Goal: Task Accomplishment & Management: Manage account settings

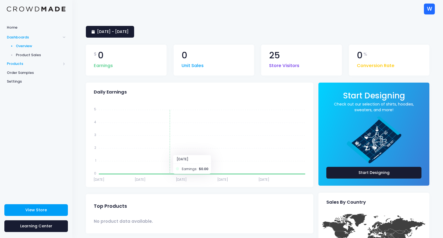
click at [20, 62] on span "Products" at bounding box center [34, 63] width 54 height 5
click at [32, 63] on span "Product Editor" at bounding box center [41, 63] width 50 height 5
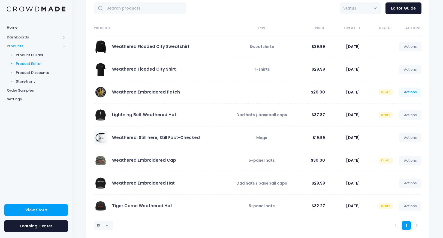
scroll to position [31, 0]
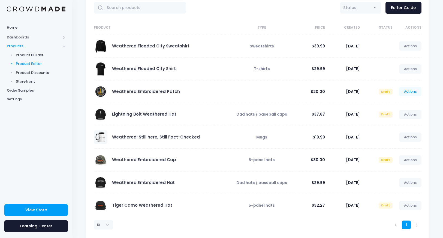
click at [414, 92] on link "Actions" at bounding box center [411, 91] width 22 height 9
click at [409, 123] on link "Publish" at bounding box center [405, 124] width 29 height 10
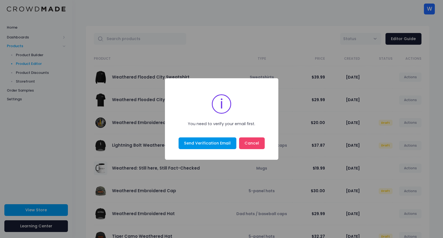
click at [207, 144] on button "Send Verification Email" at bounding box center [208, 144] width 58 height 12
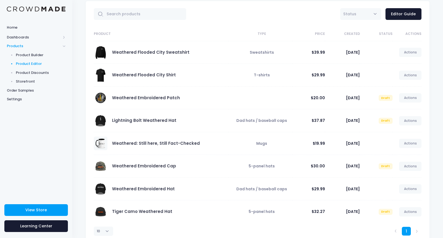
scroll to position [32, 0]
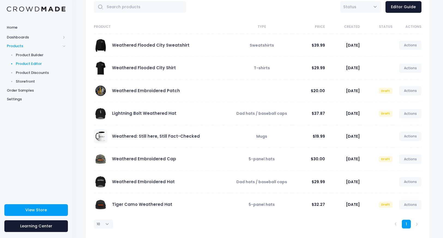
click at [417, 224] on li at bounding box center [417, 224] width 9 height 9
click at [397, 226] on li at bounding box center [396, 224] width 9 height 9
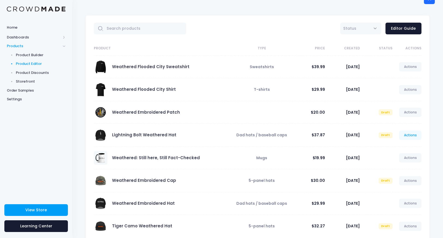
scroll to position [0, 0]
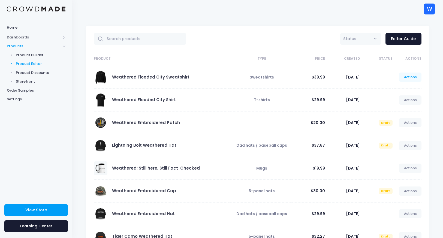
click at [411, 79] on link "Actions" at bounding box center [411, 77] width 22 height 9
click at [407, 89] on link "Edit" at bounding box center [405, 90] width 29 height 10
click at [437, 108] on div "All Active Draft Status Editor Guide Product Type Price Created Status Actions …" at bounding box center [258, 149] width 360 height 246
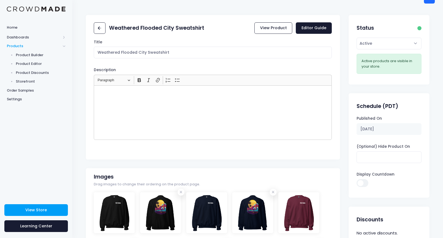
scroll to position [12, 0]
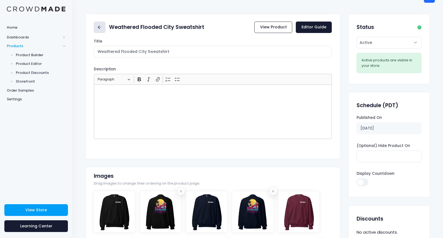
click at [101, 29] on icon at bounding box center [100, 27] width 6 height 6
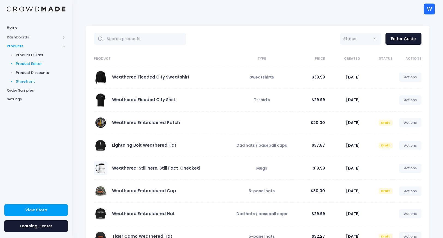
click at [23, 84] on span "Storefront" at bounding box center [41, 81] width 50 height 5
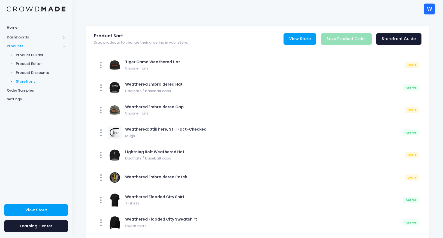
click at [298, 40] on link "View Store" at bounding box center [300, 39] width 33 height 12
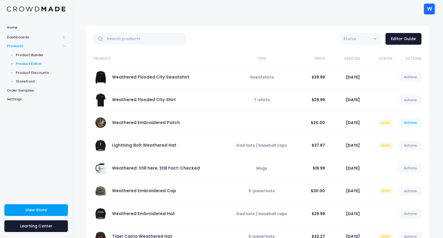
click at [411, 122] on link "Actions" at bounding box center [411, 122] width 22 height 9
click at [404, 156] on link "Publish" at bounding box center [405, 155] width 29 height 10
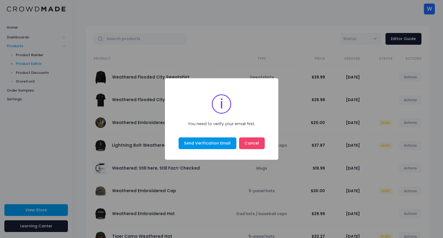
click at [215, 143] on button "Send Verification Email" at bounding box center [208, 144] width 58 height 12
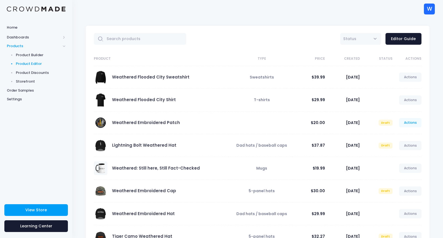
click at [410, 123] on link "Actions" at bounding box center [411, 122] width 22 height 9
click at [406, 155] on link "Publish" at bounding box center [405, 155] width 29 height 10
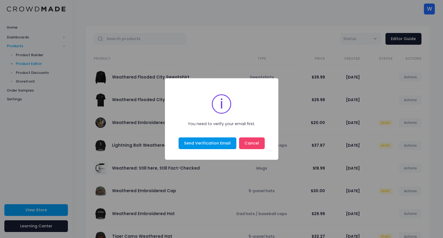
click at [204, 146] on button "Send Verification Email" at bounding box center [208, 144] width 58 height 12
